Goal: Information Seeking & Learning: Learn about a topic

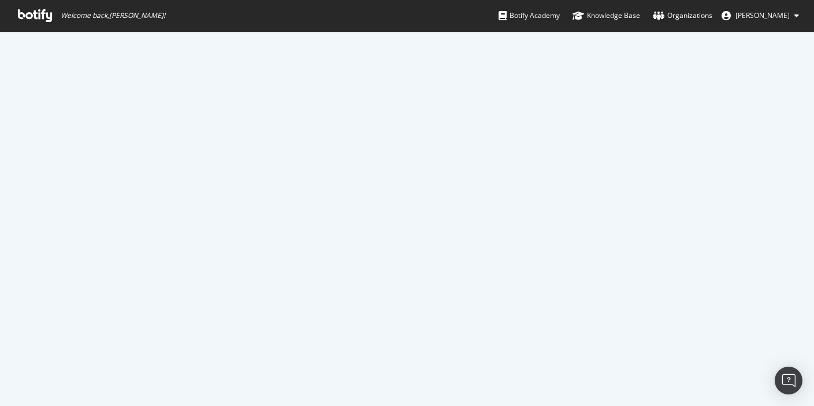
scroll to position [1681, 0]
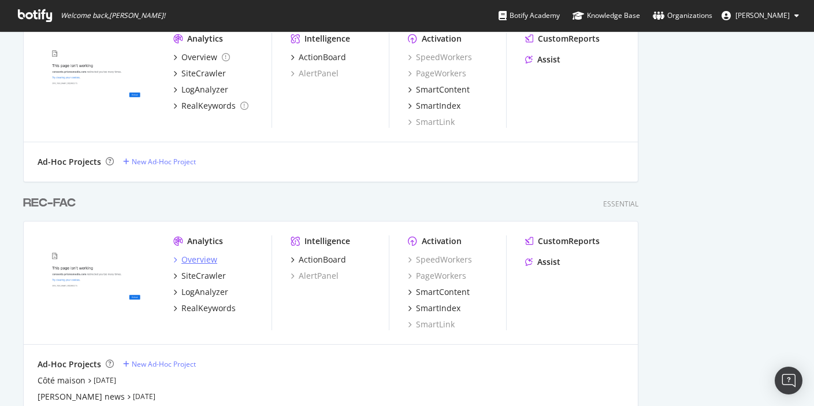
click at [205, 259] on div "Overview" at bounding box center [199, 260] width 36 height 12
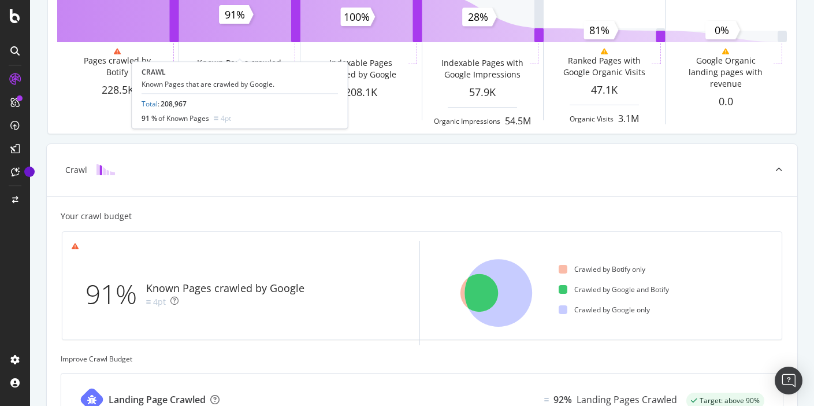
scroll to position [234, 0]
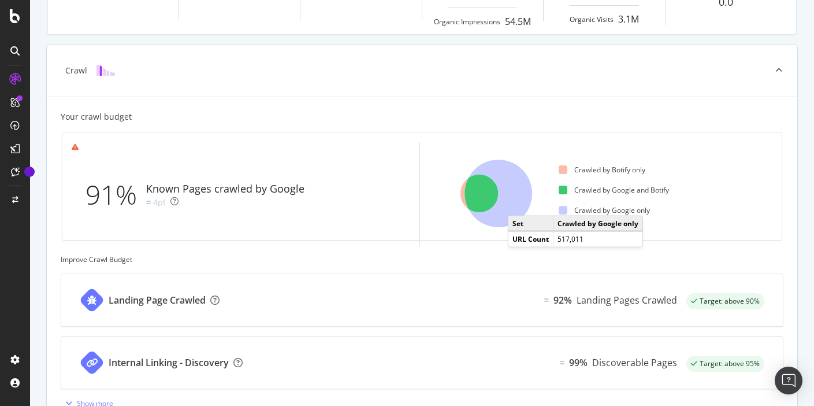
click at [520, 203] on icon at bounding box center [499, 194] width 68 height 68
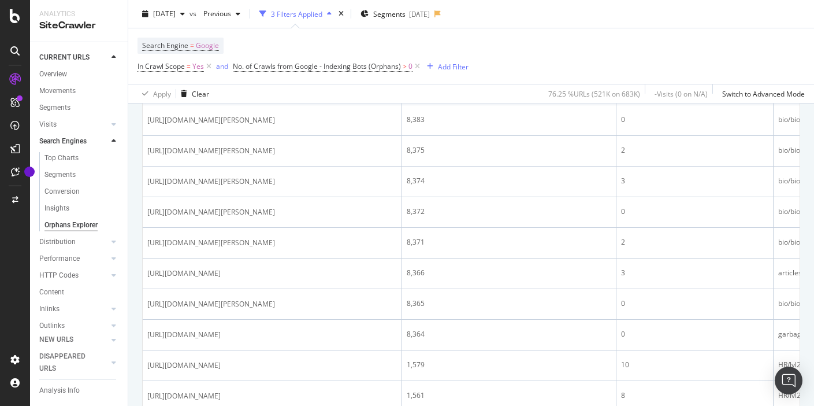
scroll to position [424, 0]
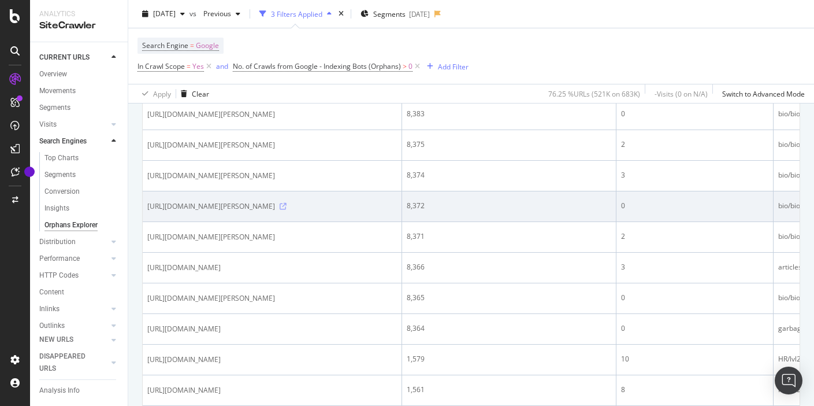
click at [287, 208] on icon at bounding box center [283, 206] width 7 height 7
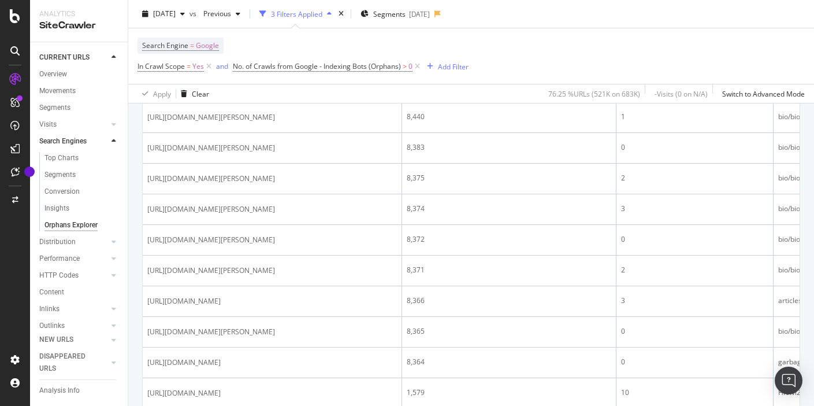
scroll to position [388, 0]
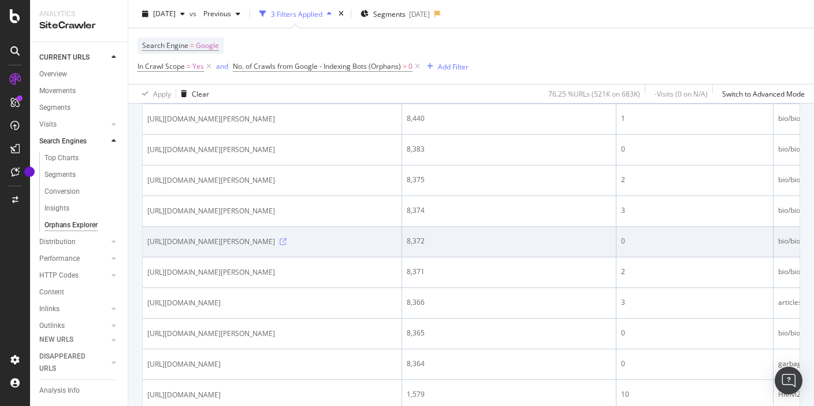
click at [287, 245] on icon at bounding box center [283, 241] width 7 height 7
